Goal: Information Seeking & Learning: Understand process/instructions

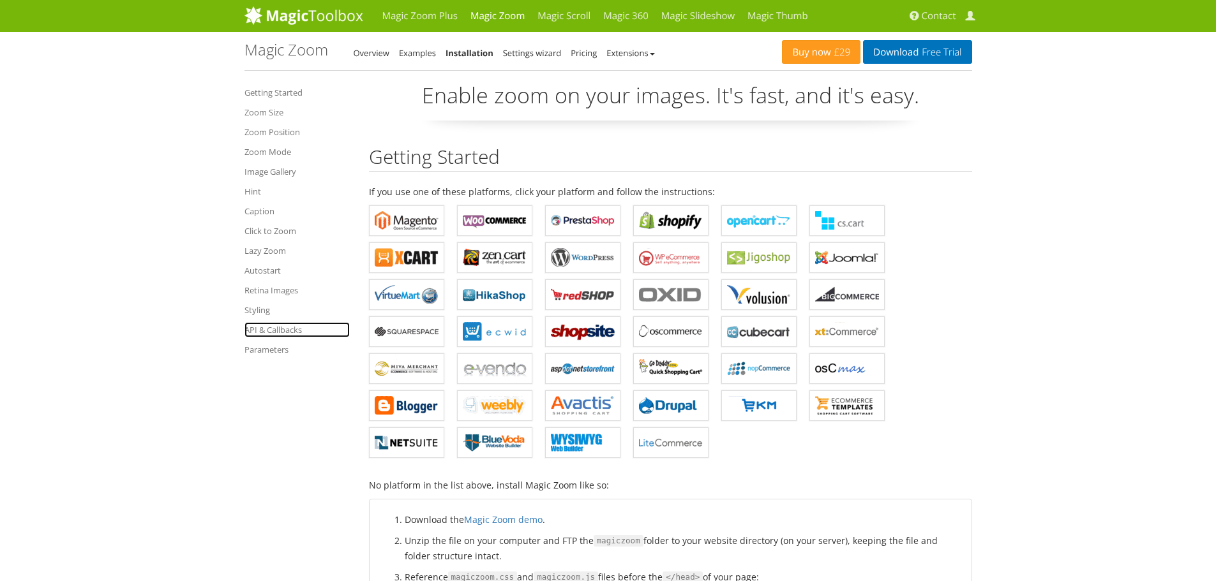
click at [274, 332] on link "API & Callbacks" at bounding box center [296, 329] width 105 height 15
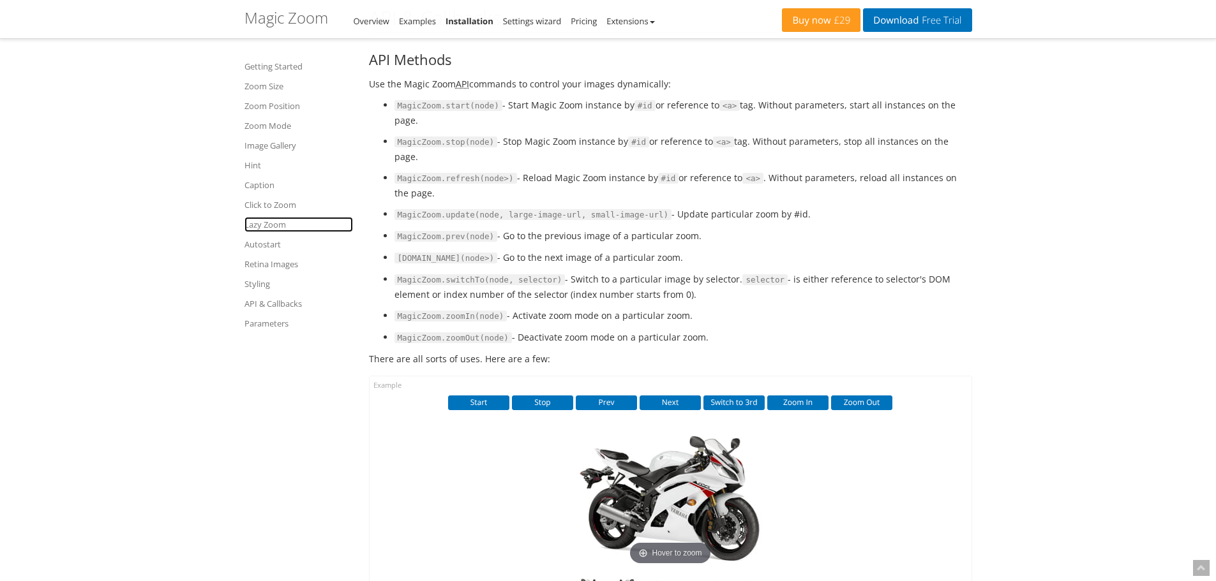
click at [269, 227] on link "Lazy Zoom" at bounding box center [298, 224] width 108 height 15
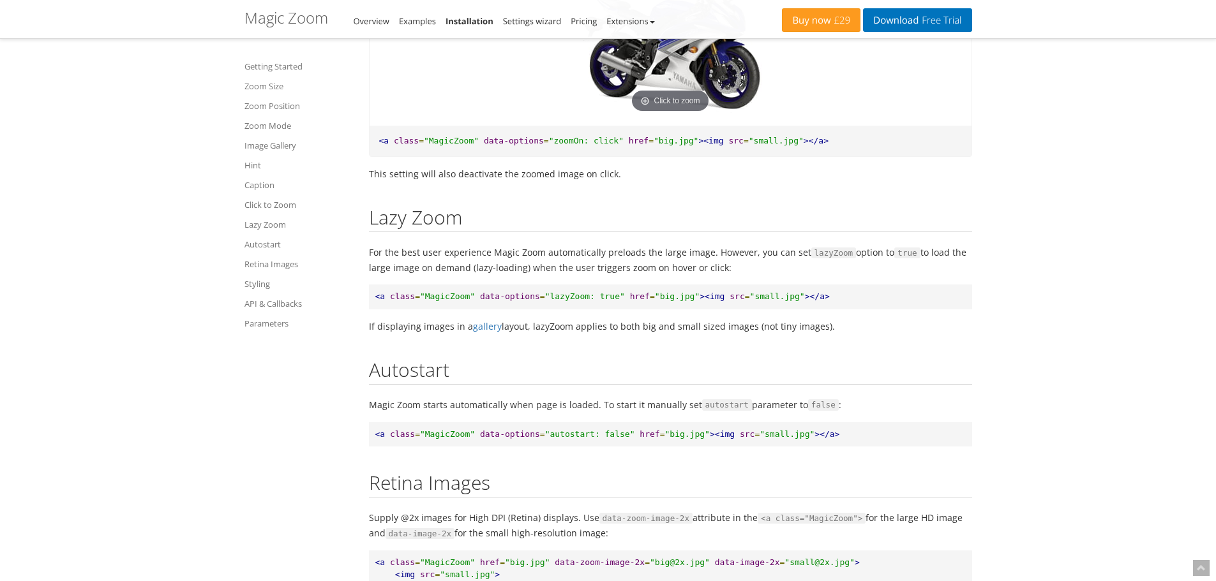
scroll to position [6919, 0]
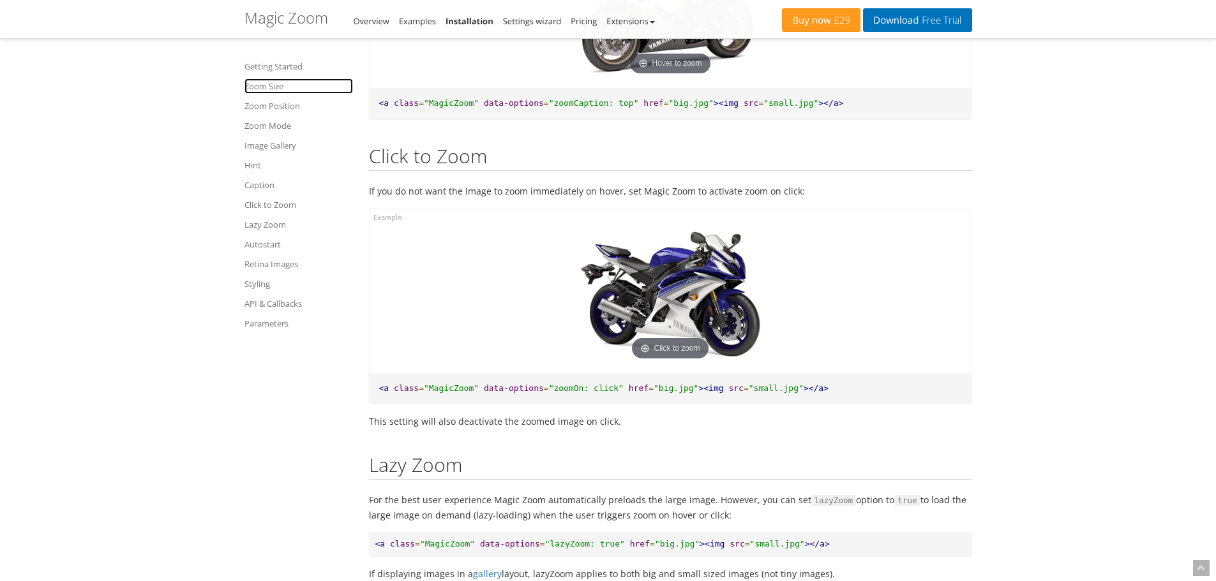
click at [276, 91] on link "Zoom Size" at bounding box center [298, 85] width 108 height 15
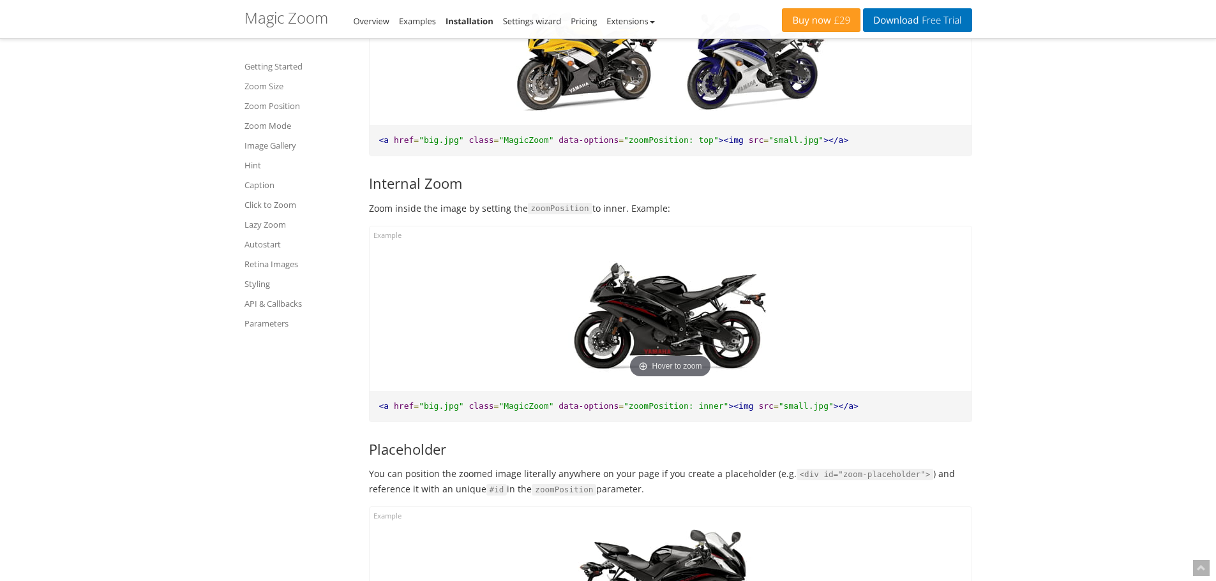
scroll to position [2127, 0]
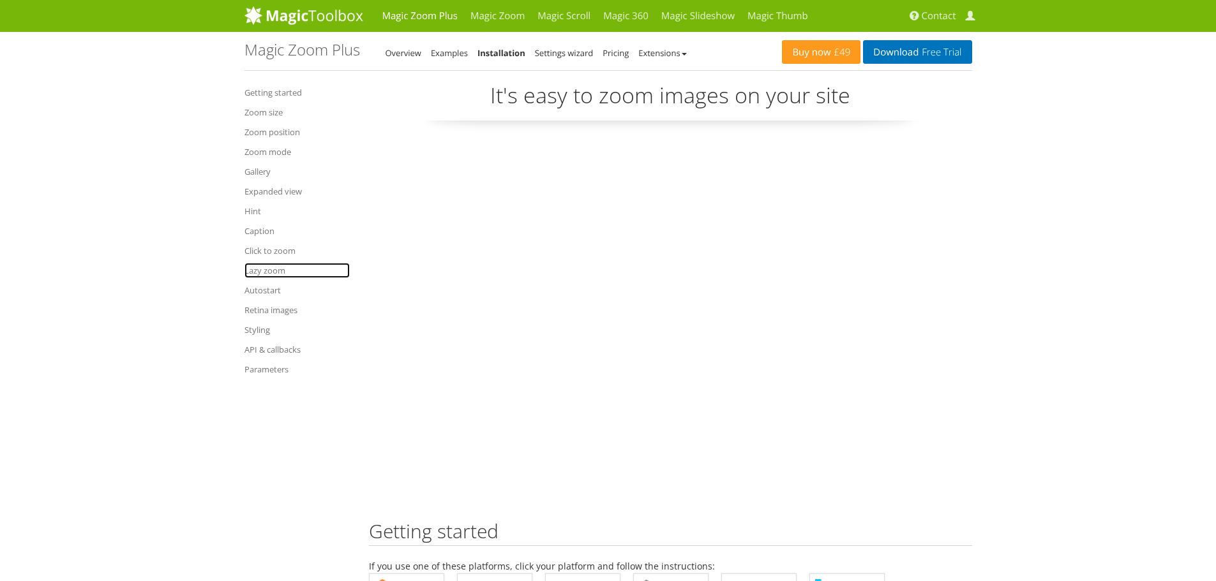
click at [272, 270] on link "Lazy zoom" at bounding box center [296, 270] width 105 height 15
click at [271, 309] on link "Retina images" at bounding box center [296, 309] width 105 height 15
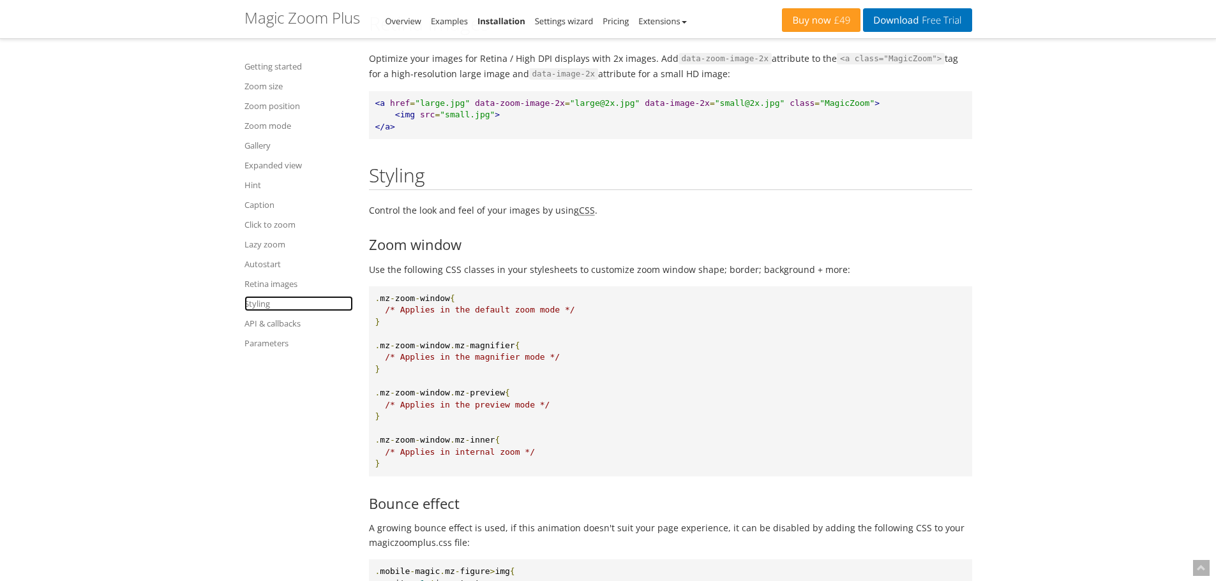
click at [258, 307] on link "Styling" at bounding box center [298, 303] width 108 height 15
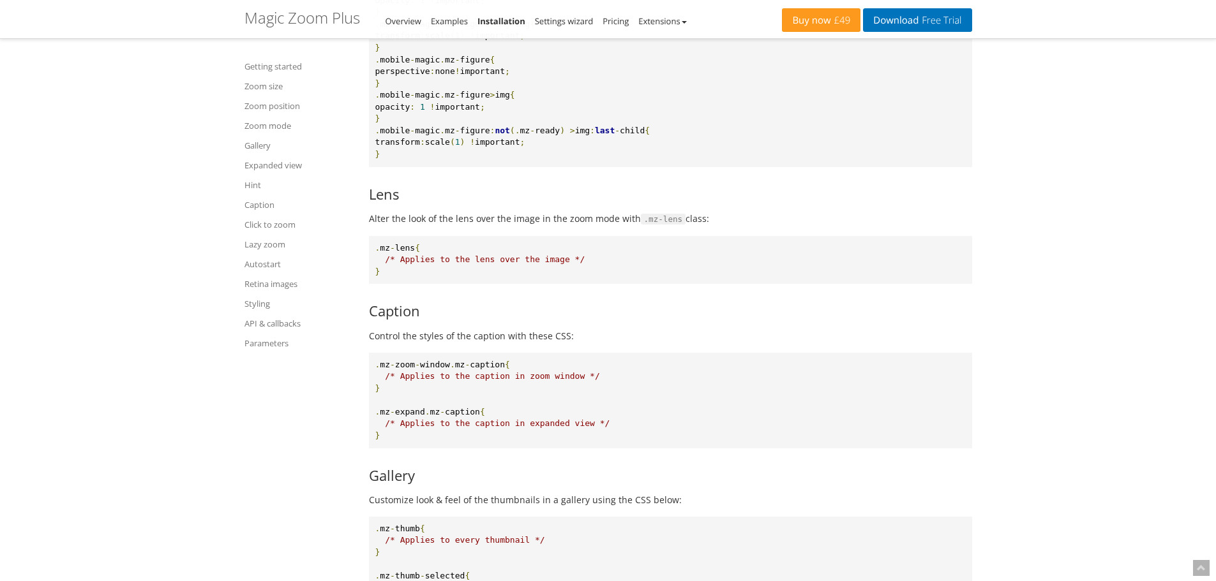
scroll to position [12644, 0]
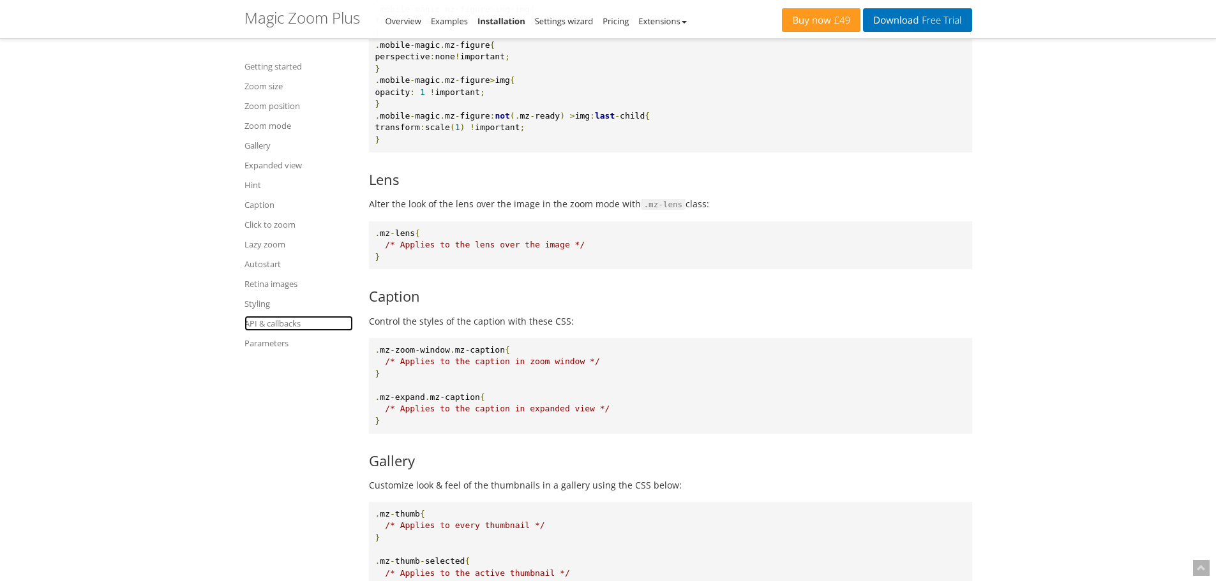
click at [279, 331] on link "API & callbacks" at bounding box center [298, 323] width 108 height 15
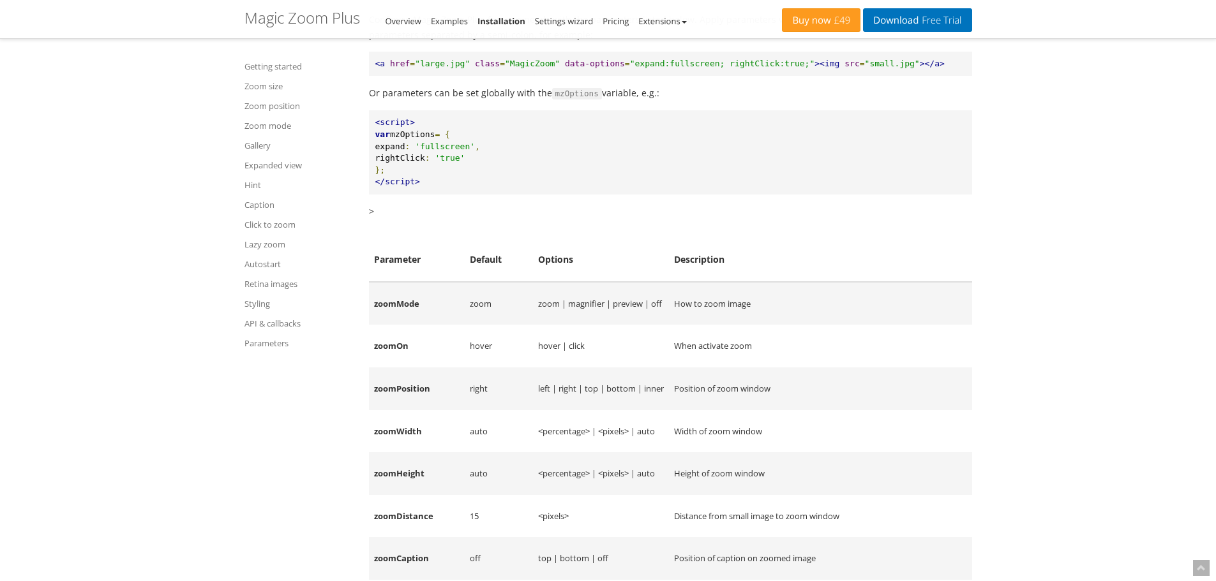
scroll to position [14903, 0]
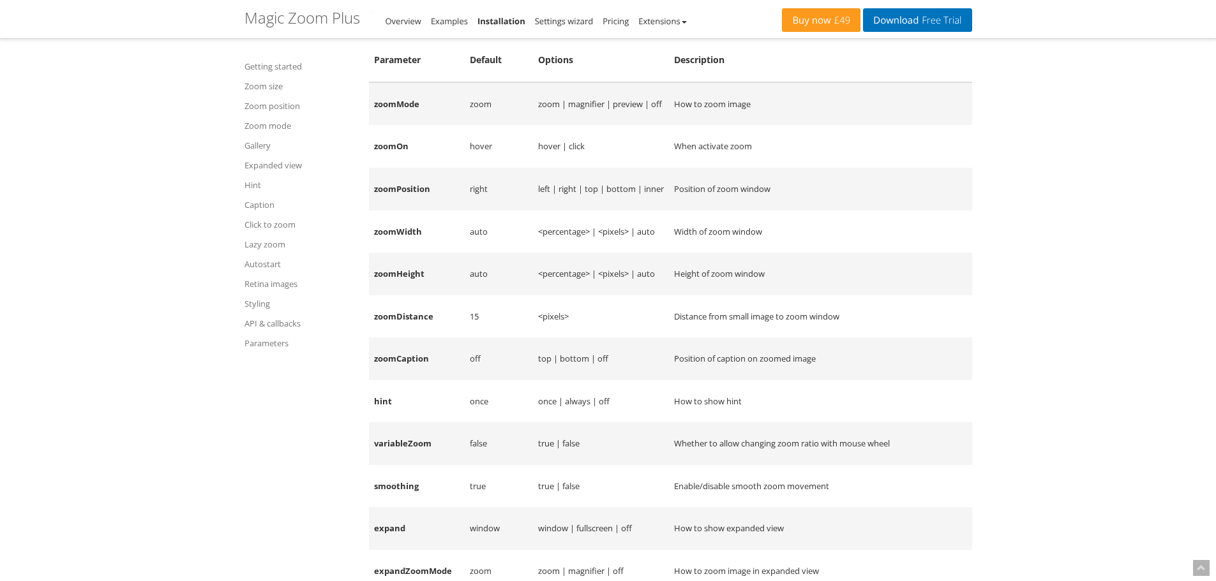
click at [399, 508] on td "smoothing" at bounding box center [417, 486] width 96 height 43
copy td "smoothing"
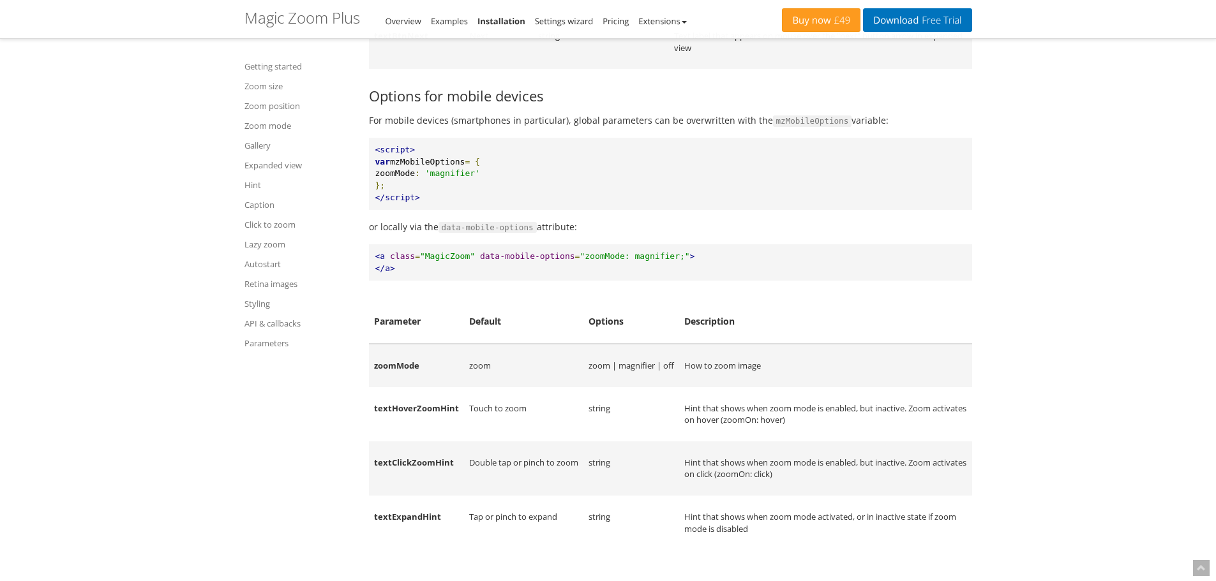
scroll to position [16115, 0]
